Goal: Navigation & Orientation: Find specific page/section

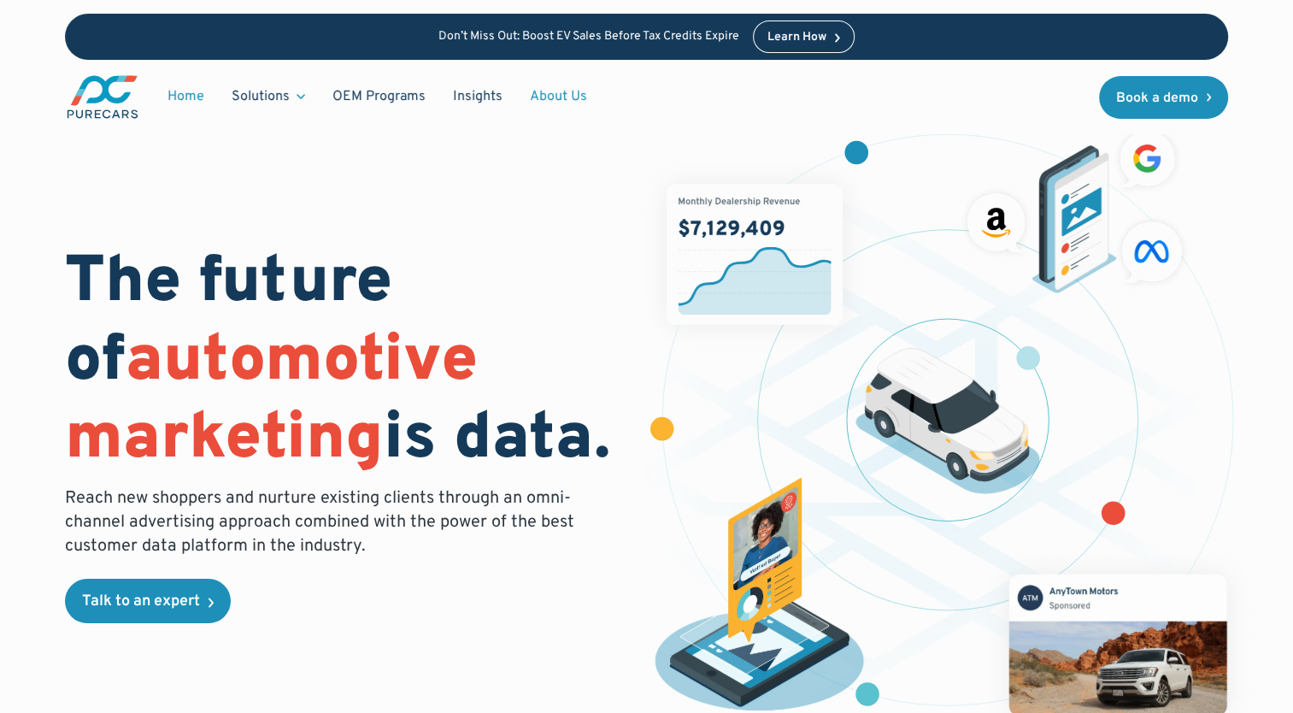
click at [560, 97] on link "About Us" at bounding box center [558, 96] width 85 height 32
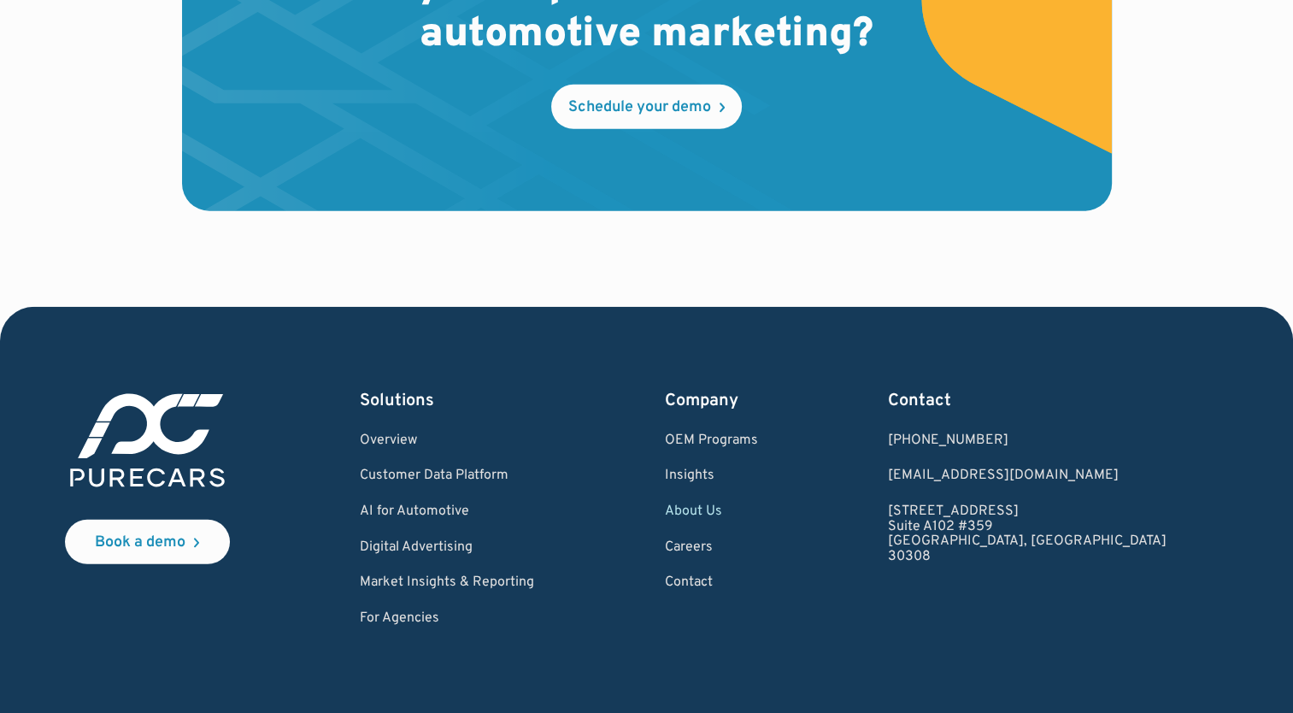
scroll to position [4888, 0]
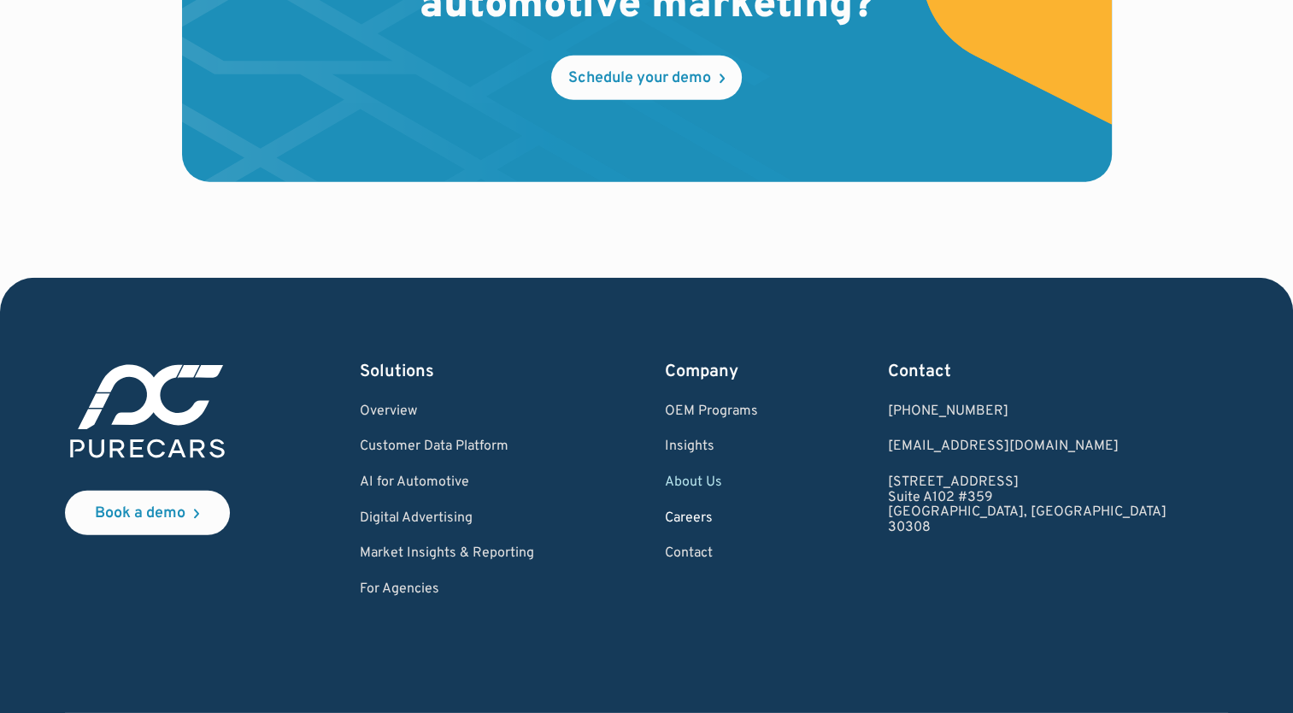
click at [757, 521] on link "Careers" at bounding box center [710, 518] width 93 height 15
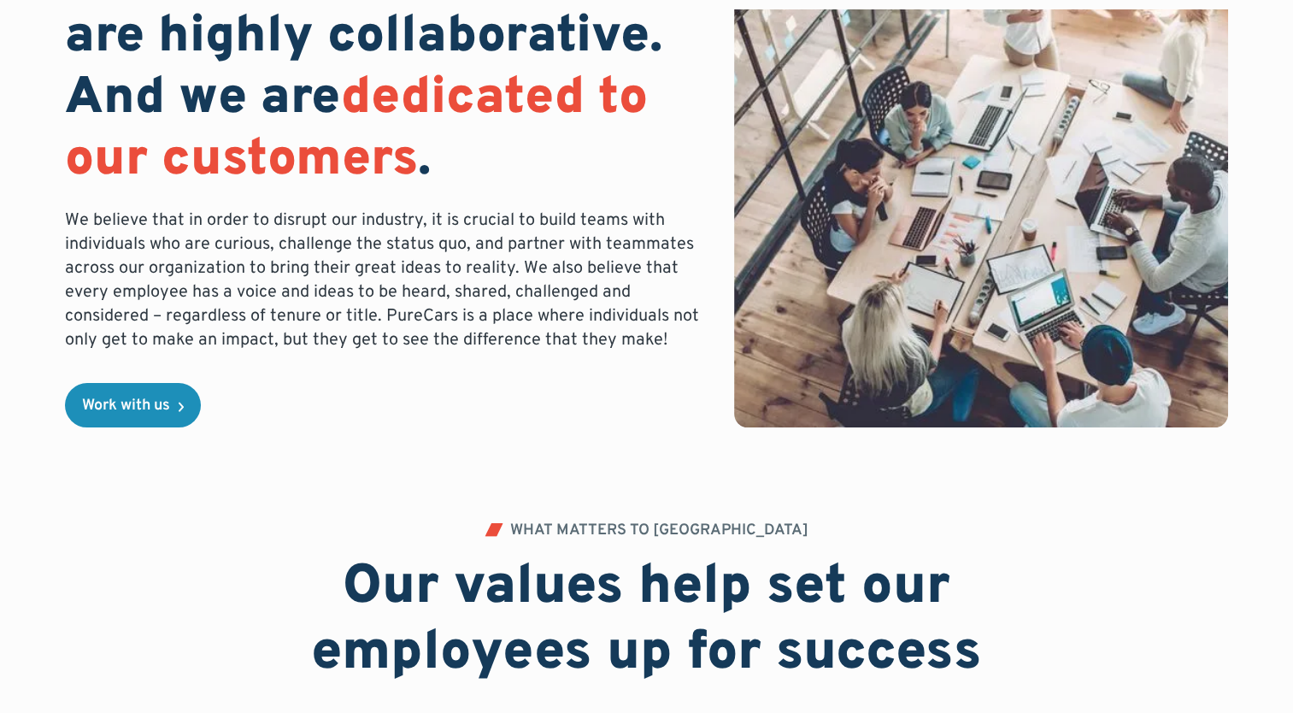
scroll to position [513, 0]
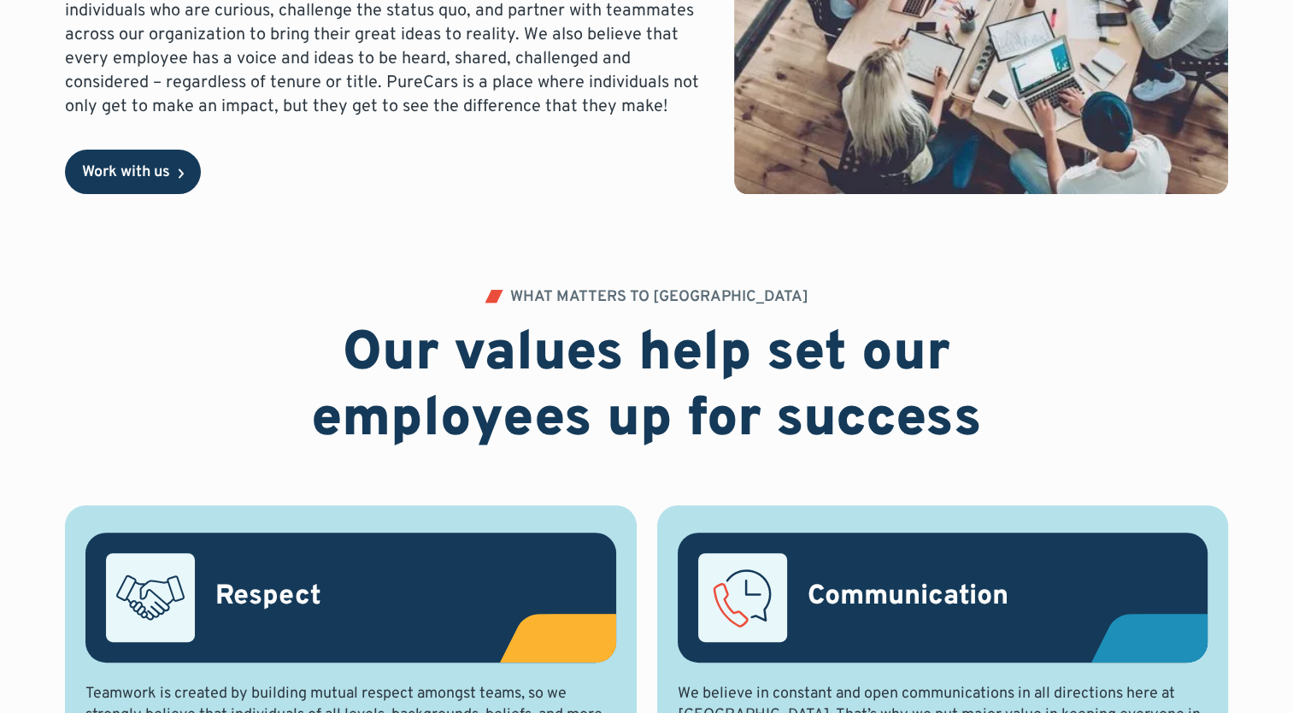
click at [151, 165] on div "Work with us" at bounding box center [126, 172] width 88 height 15
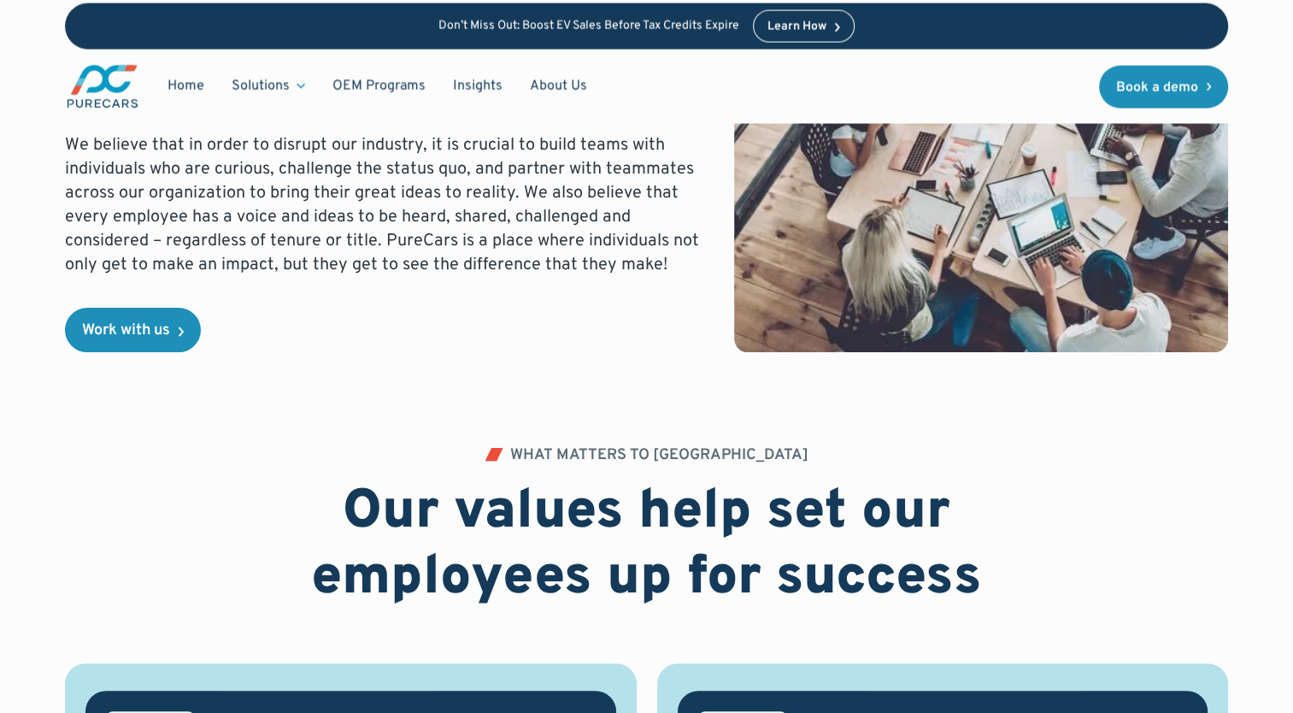
scroll to position [0, 0]
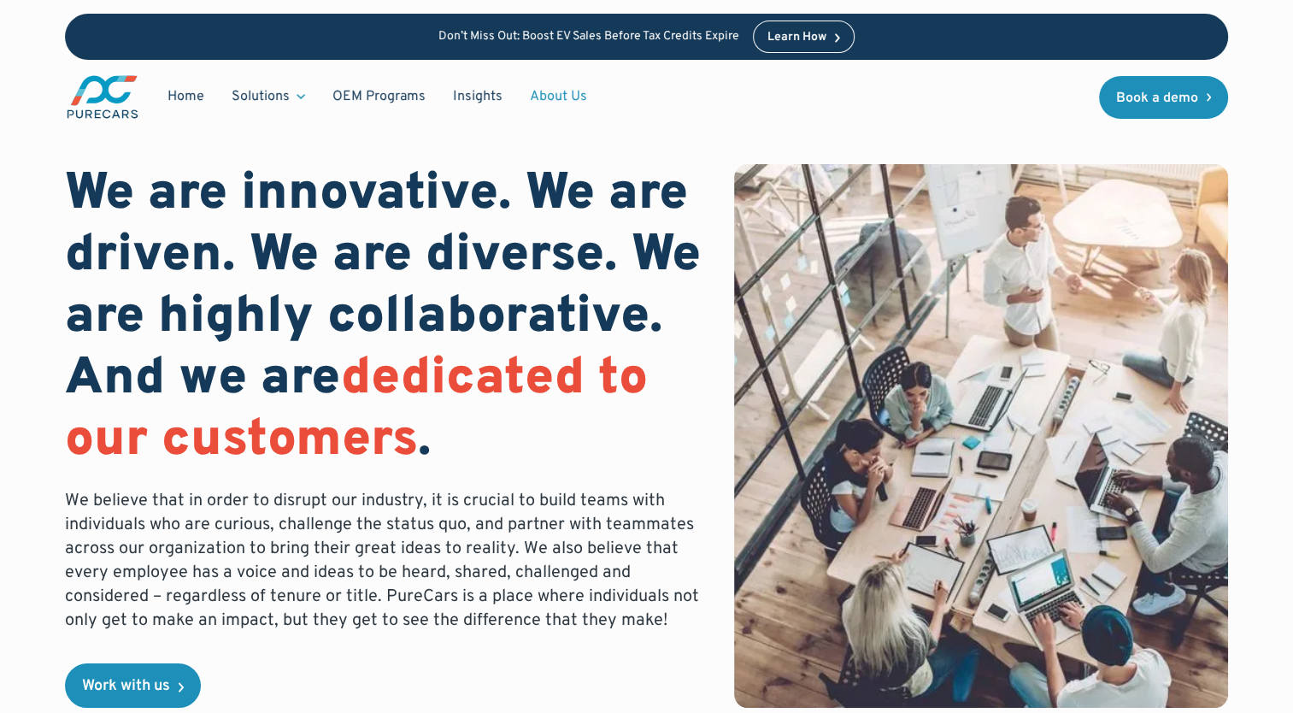
click at [552, 87] on link "About Us" at bounding box center [558, 96] width 85 height 32
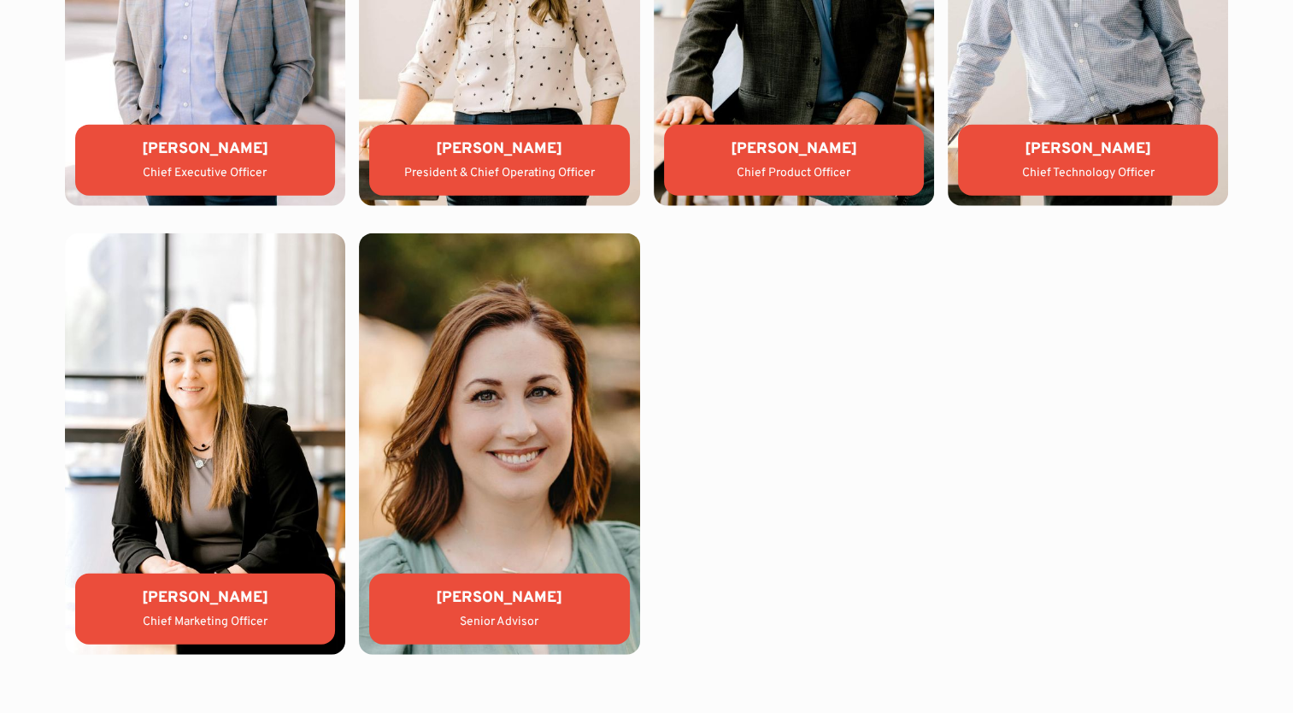
scroll to position [4030, 0]
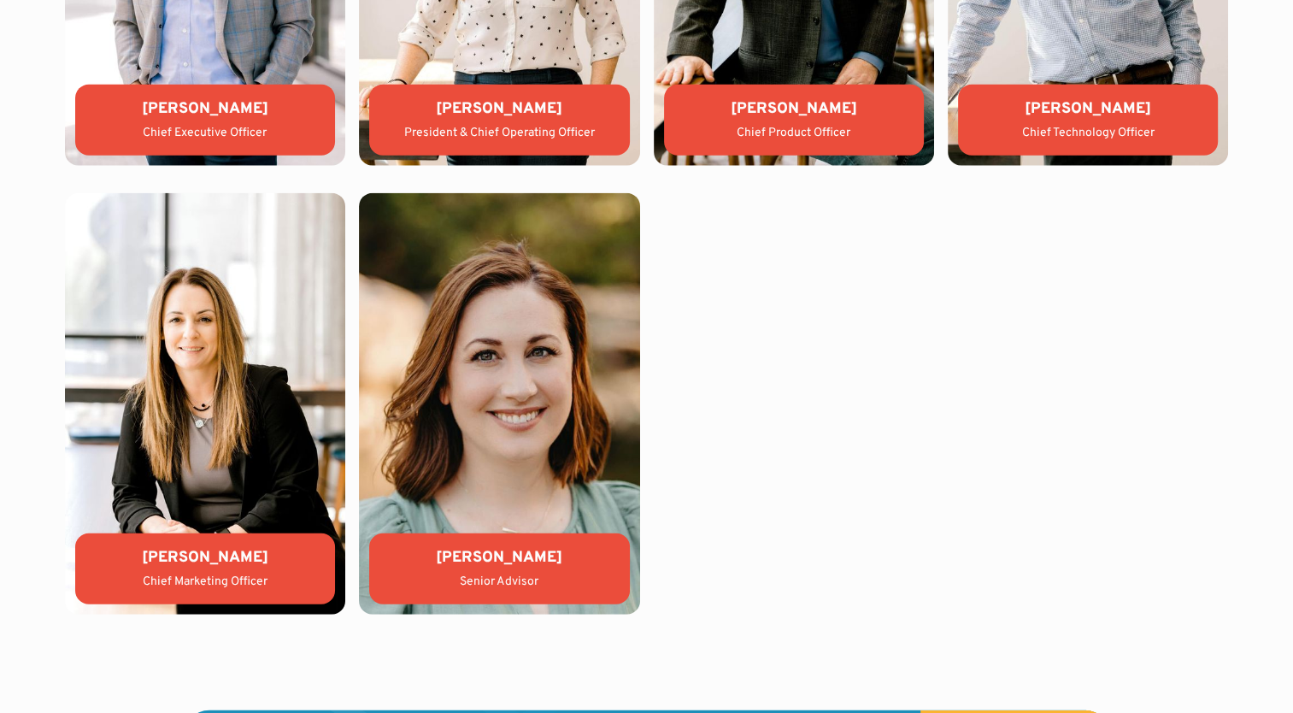
click at [568, 579] on div "Senior Advisor" at bounding box center [499, 581] width 232 height 17
click at [543, 474] on img at bounding box center [499, 403] width 280 height 421
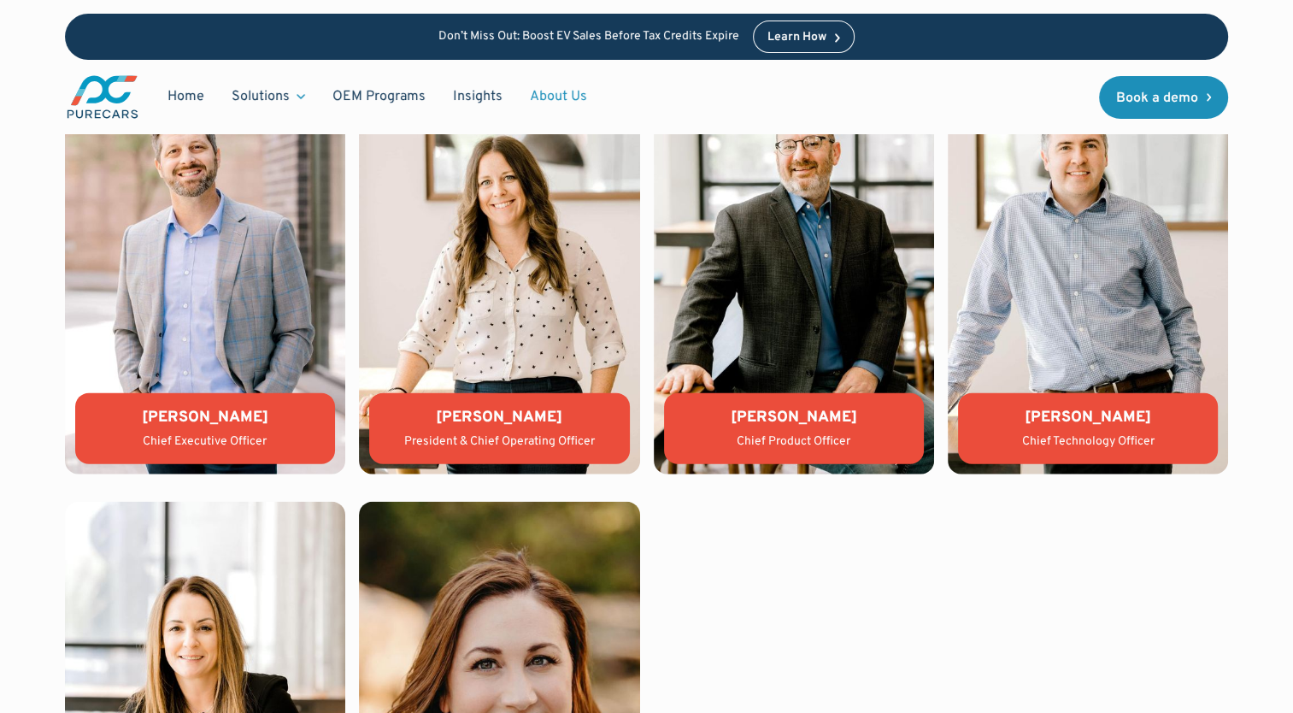
scroll to position [3716, 0]
